Goal: Task Accomplishment & Management: Manage account settings

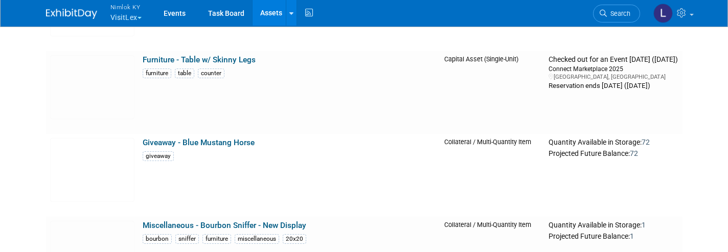
click at [196, 143] on link "Giveaway - Blue Mustang Horse" at bounding box center [199, 142] width 112 height 9
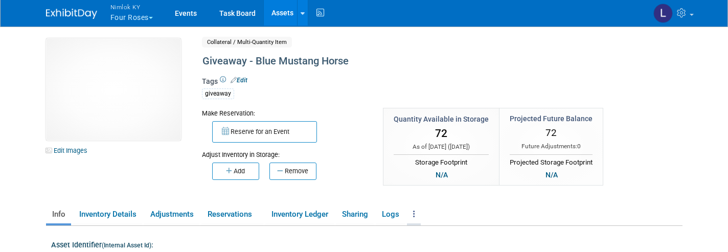
click at [414, 217] on link at bounding box center [414, 215] width 14 height 18
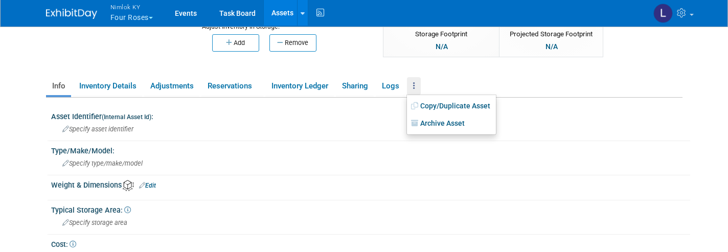
scroll to position [114, 0]
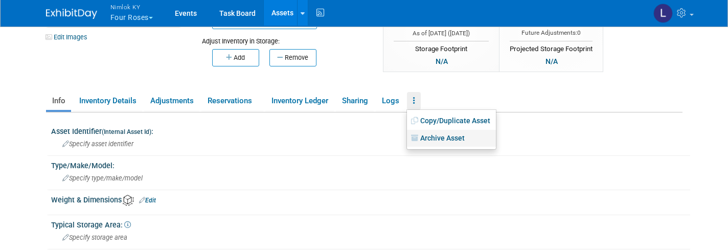
click at [449, 140] on link "Archive Asset" at bounding box center [451, 138] width 89 height 17
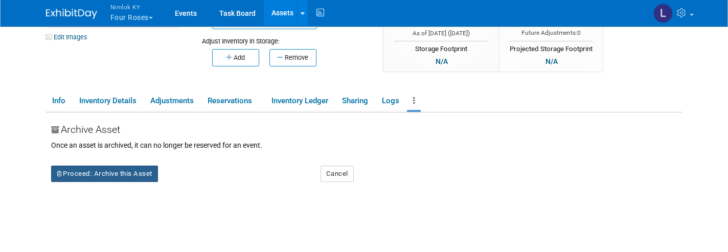
click at [121, 172] on button "Proceed: Archive this Asset" at bounding box center [104, 174] width 107 height 16
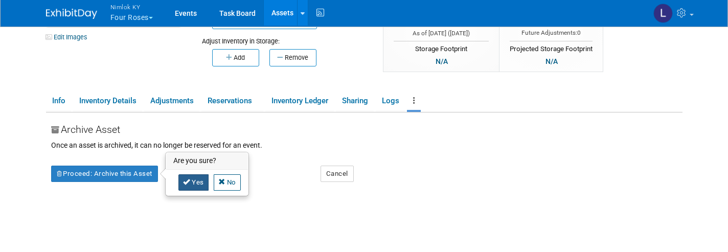
click at [190, 182] on icon at bounding box center [186, 182] width 7 height 7
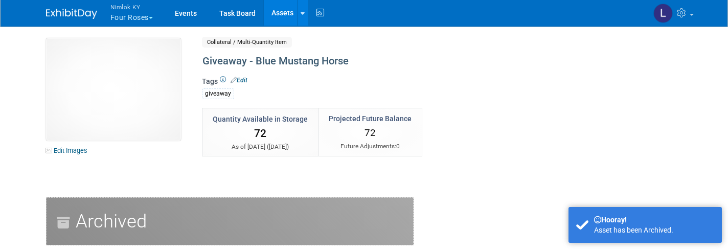
click at [280, 17] on link "Assets" at bounding box center [282, 13] width 37 height 26
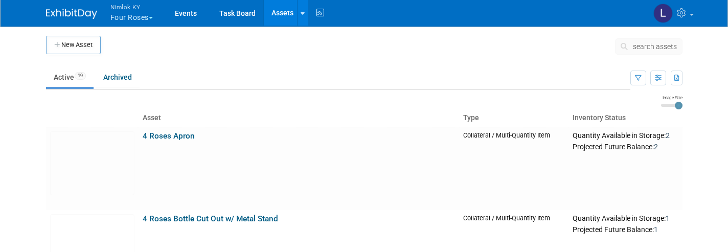
click at [144, 15] on button "Nimlok KY Four Roses" at bounding box center [137, 13] width 56 height 27
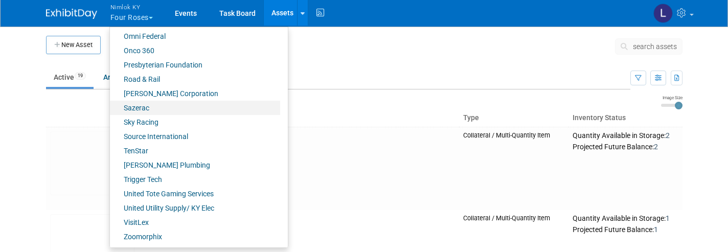
scroll to position [517, 0]
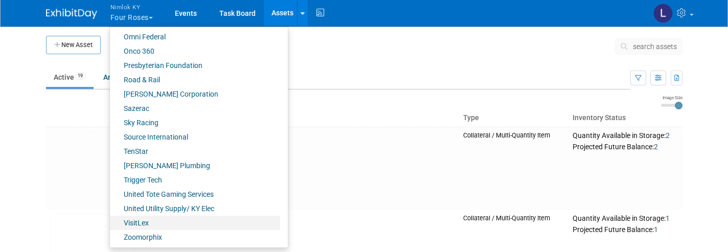
click at [145, 218] on link "VisitLex" at bounding box center [195, 223] width 170 height 14
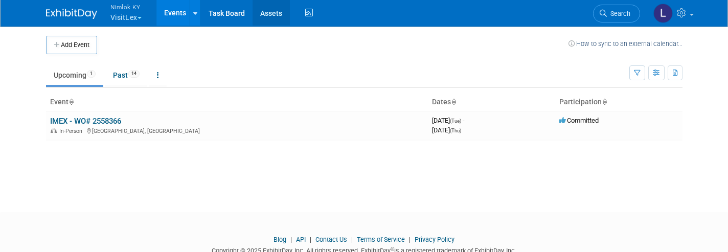
click at [274, 20] on link "Assets" at bounding box center [271, 13] width 37 height 26
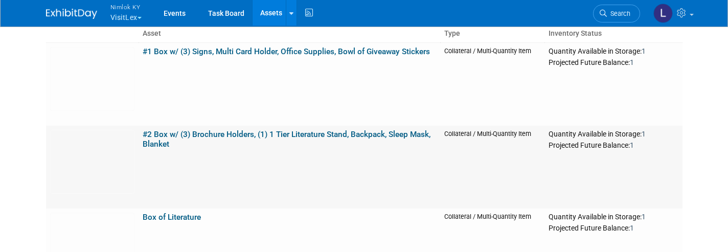
scroll to position [81, 0]
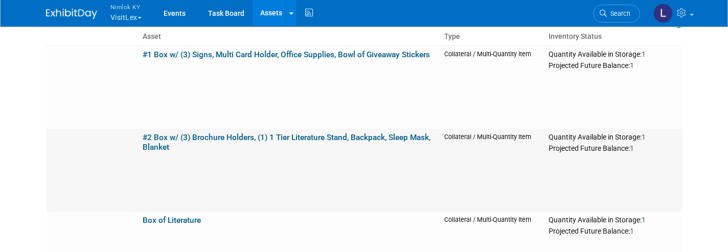
click at [237, 136] on link "#2 Box w/ (3) Brochure Holders, (1) 1 Tier Literature Stand, Backpack, Sleep Ma…" at bounding box center [287, 142] width 288 height 19
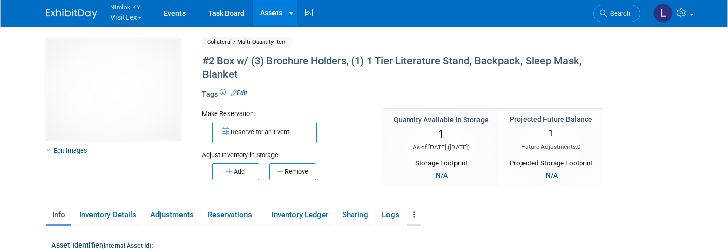
click at [415, 214] on icon at bounding box center [414, 215] width 2 height 8
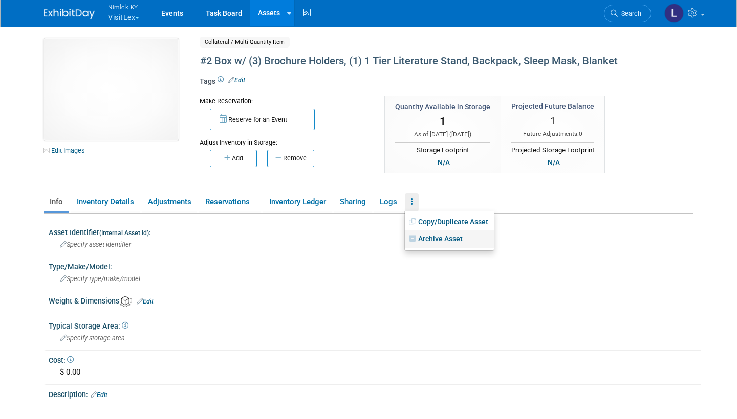
click at [441, 238] on link "Archive Asset" at bounding box center [449, 239] width 89 height 17
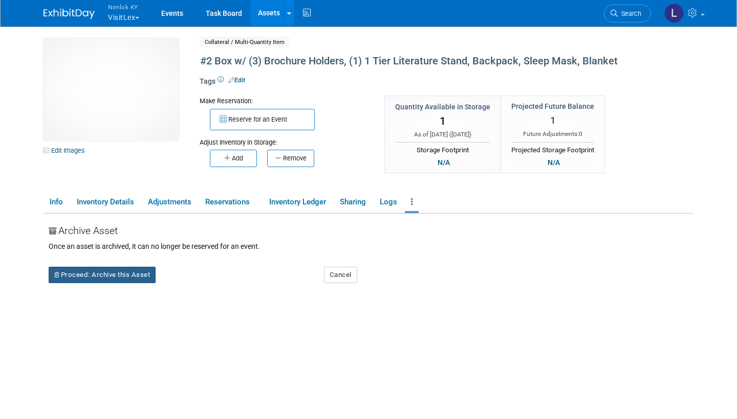
click at [93, 252] on button "Proceed: Archive this Asset" at bounding box center [102, 275] width 107 height 16
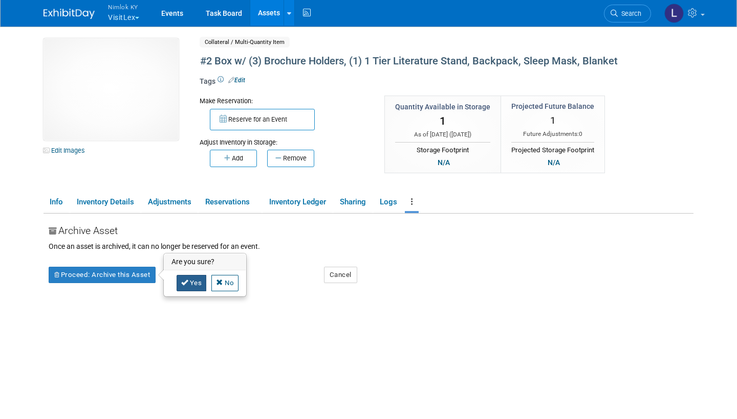
click at [192, 252] on link "Yes" at bounding box center [191, 283] width 30 height 16
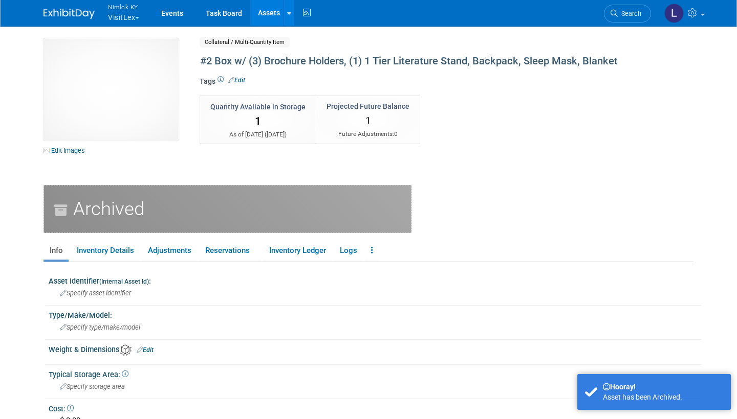
click at [270, 17] on link "Assets" at bounding box center [268, 13] width 37 height 26
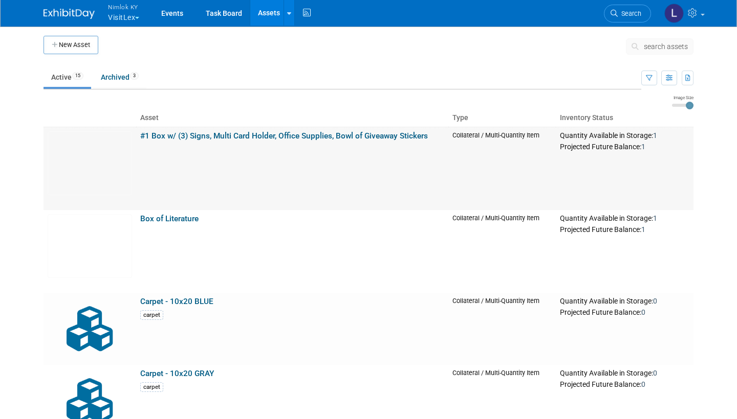
click at [206, 134] on link "#1 Box w/ (3) Signs, Multi Card Holder, Office Supplies, Bowl of Giveaway Stick…" at bounding box center [283, 135] width 287 height 9
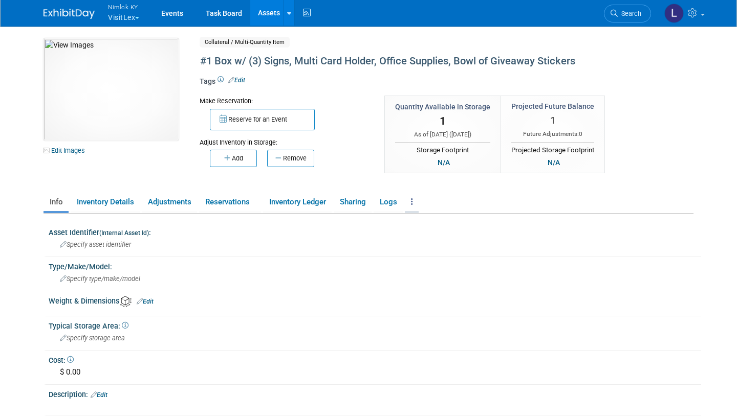
click at [412, 204] on link at bounding box center [412, 202] width 14 height 18
click at [441, 238] on link "Archive Asset" at bounding box center [449, 239] width 89 height 17
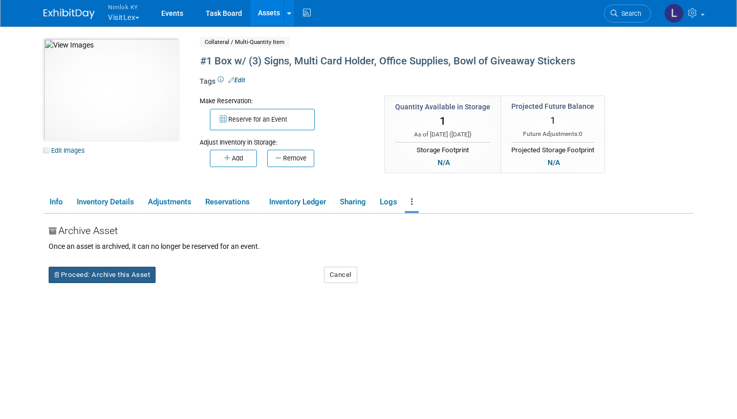
click at [128, 273] on button "Proceed: Archive this Asset" at bounding box center [102, 275] width 107 height 16
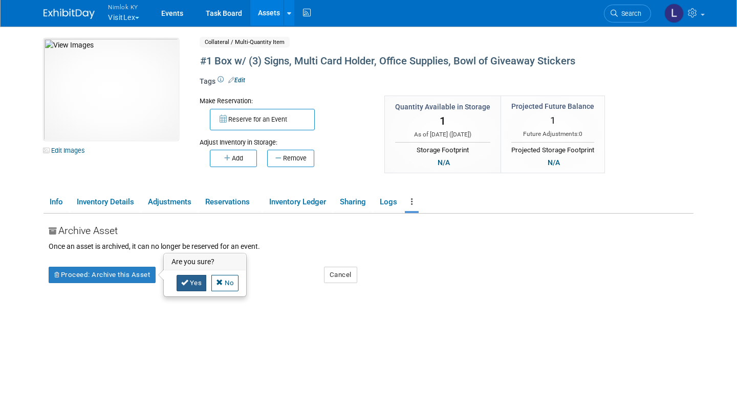
click at [196, 279] on link "Yes" at bounding box center [191, 283] width 30 height 16
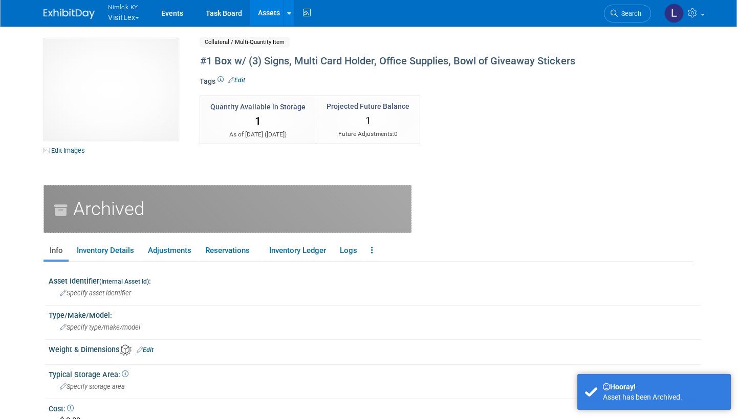
click at [271, 11] on link "Assets" at bounding box center [268, 13] width 37 height 26
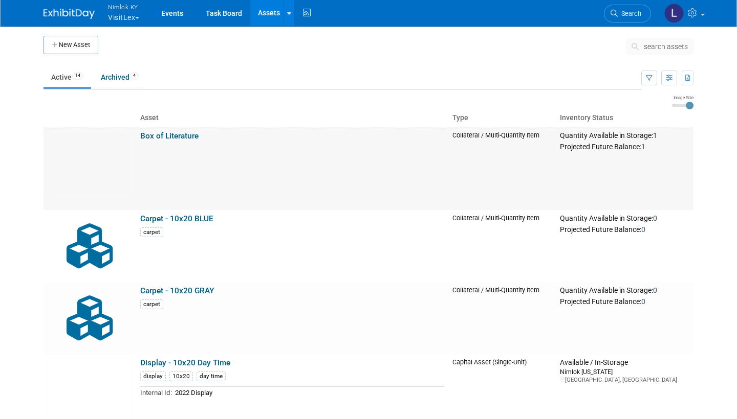
click at [172, 135] on link "Box of Literature" at bounding box center [169, 135] width 58 height 9
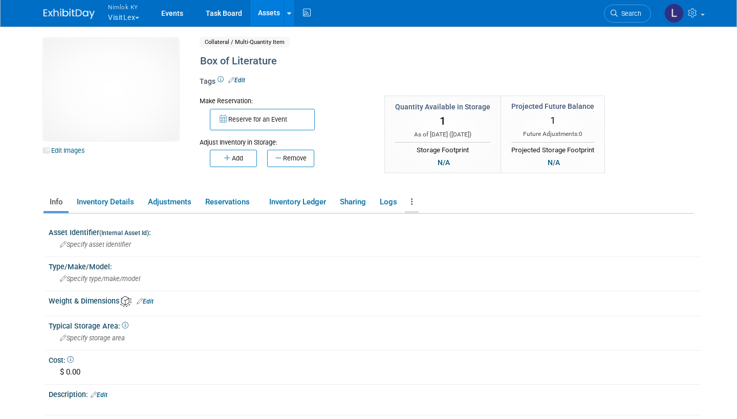
click at [410, 202] on link at bounding box center [412, 202] width 14 height 18
click at [448, 242] on link "Archive Asset" at bounding box center [449, 239] width 89 height 17
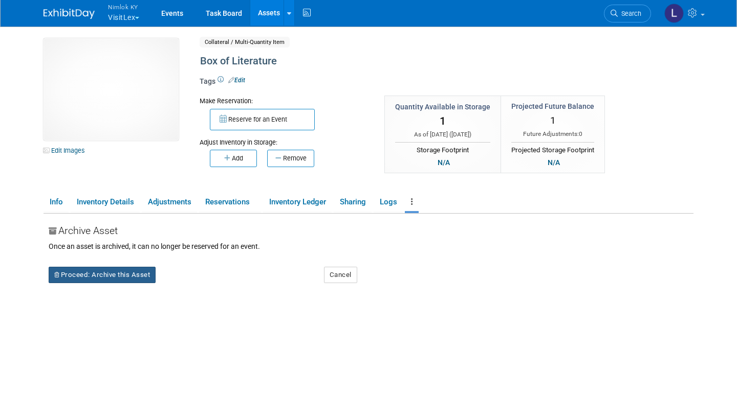
click at [130, 268] on button "Proceed: Archive this Asset" at bounding box center [102, 275] width 107 height 16
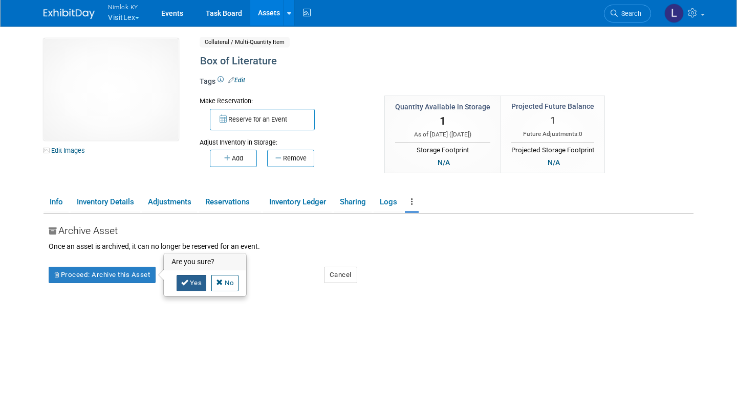
click at [198, 284] on link "Yes" at bounding box center [191, 283] width 30 height 16
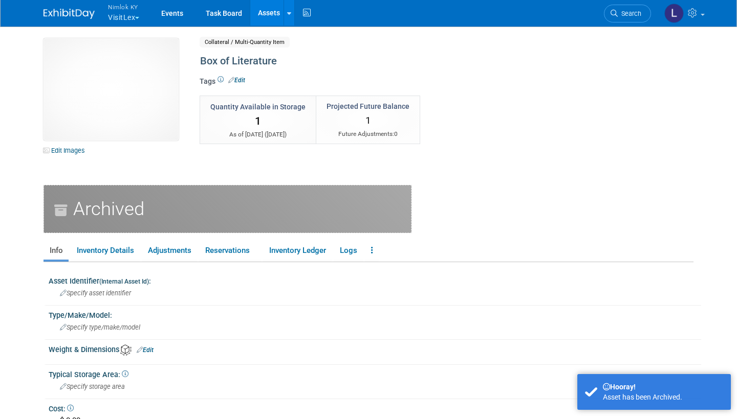
click at [269, 18] on link "Assets" at bounding box center [268, 13] width 37 height 26
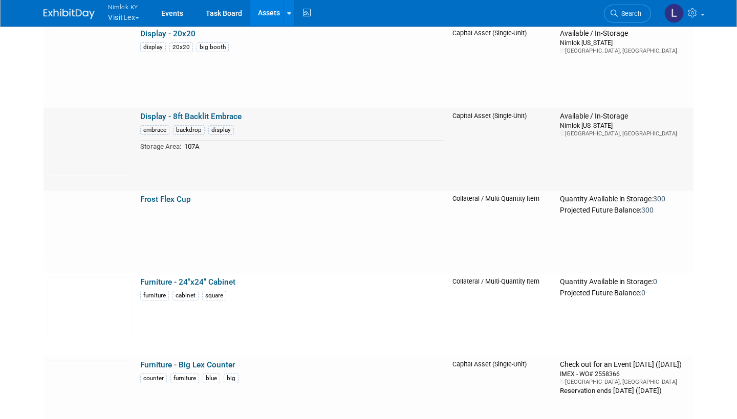
scroll to position [433, 0]
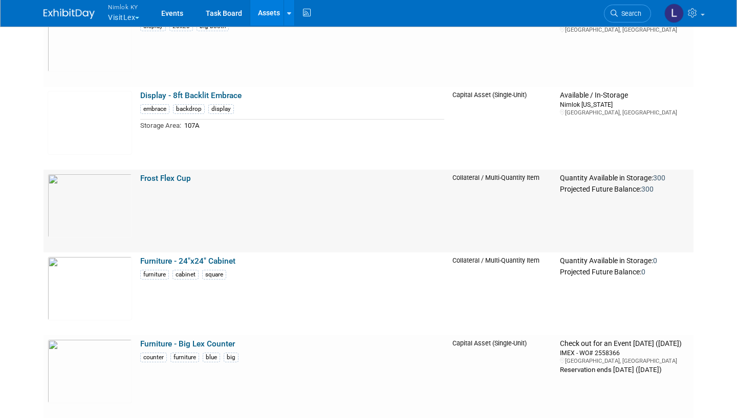
click at [165, 176] on link "Frost Flex Cup" at bounding box center [165, 178] width 51 height 9
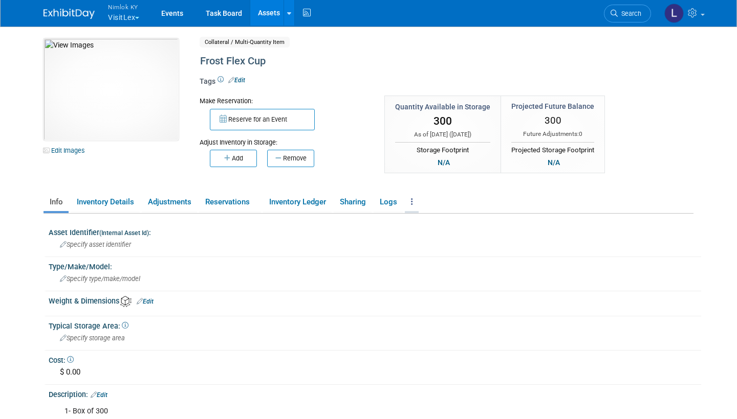
click at [414, 206] on link at bounding box center [412, 202] width 14 height 18
click at [432, 236] on link "Archive Asset" at bounding box center [449, 239] width 89 height 17
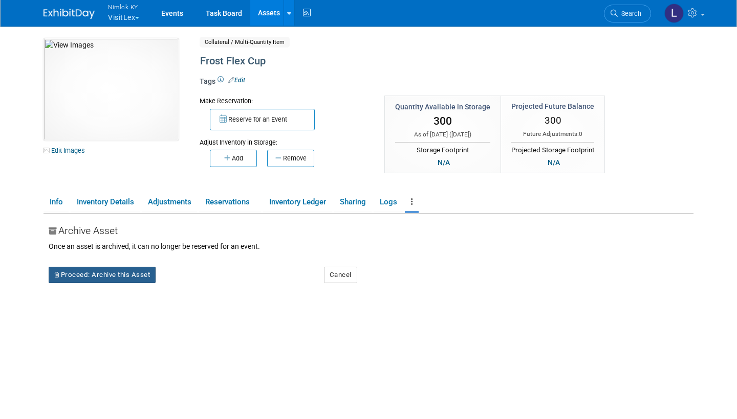
click at [119, 271] on button "Proceed: Archive this Asset" at bounding box center [102, 275] width 107 height 16
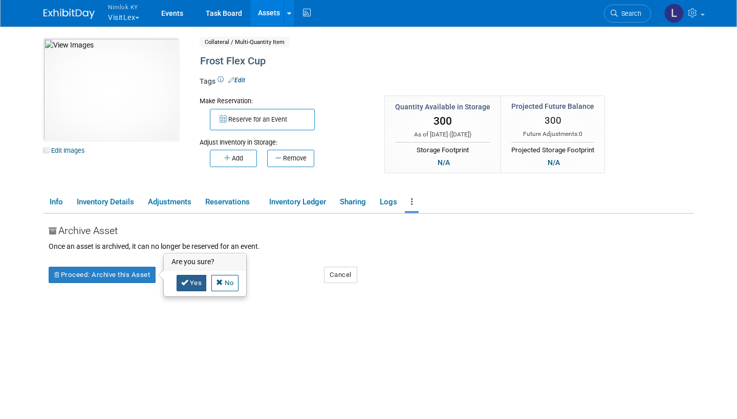
click at [197, 281] on link "Yes" at bounding box center [191, 283] width 30 height 16
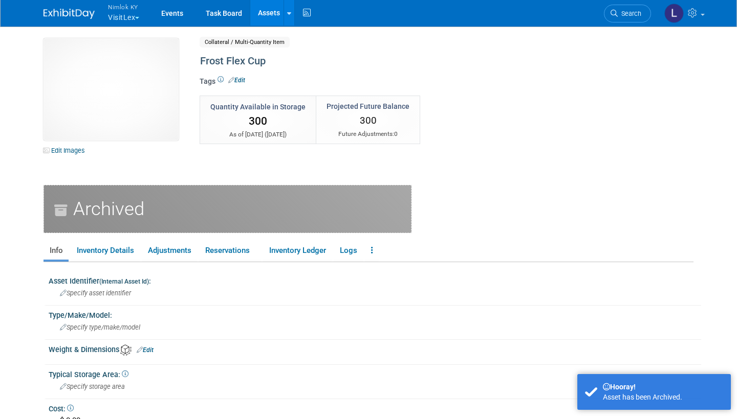
click at [271, 16] on link "Assets" at bounding box center [268, 13] width 37 height 26
